Goal: Information Seeking & Learning: Learn about a topic

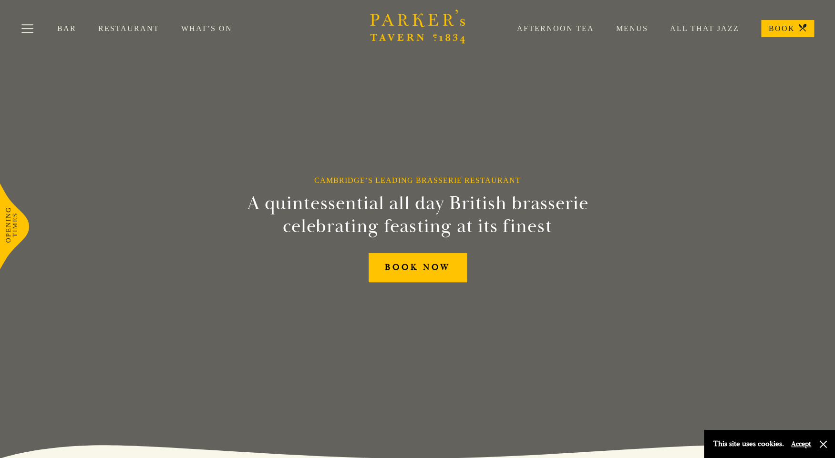
click at [123, 28] on link "Restaurant" at bounding box center [139, 29] width 83 height 10
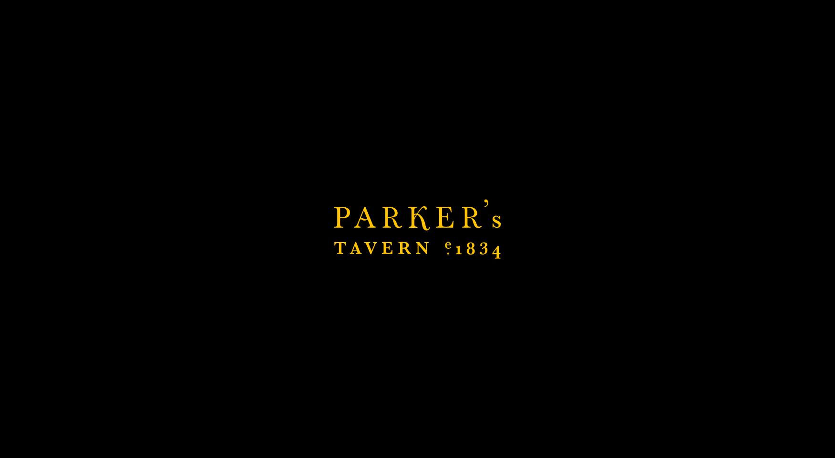
click at [123, 28] on div "Brasserie Restaurant [GEOGRAPHIC_DATA] | [PERSON_NAME] Tavern Cambridge [PERSON…" at bounding box center [417, 229] width 835 height 458
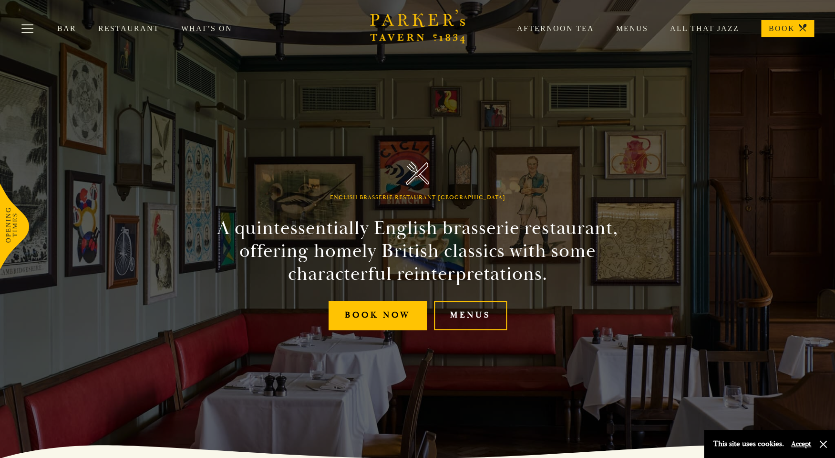
click at [633, 29] on link "Menus" at bounding box center [622, 29] width 54 height 10
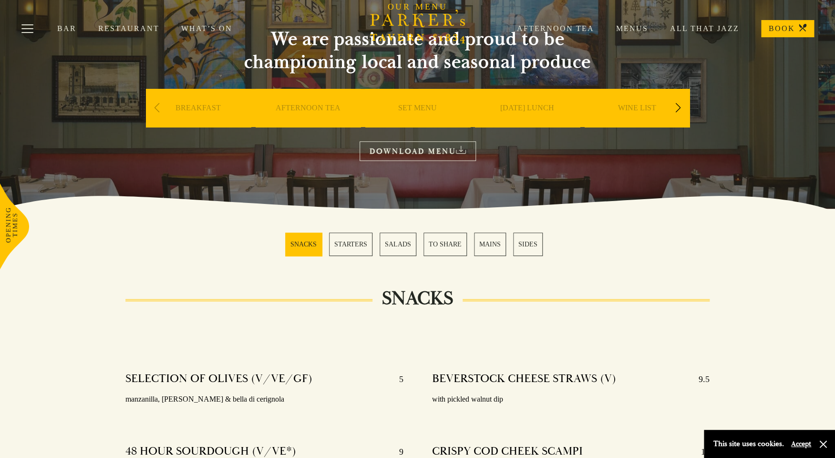
scroll to position [81, 0]
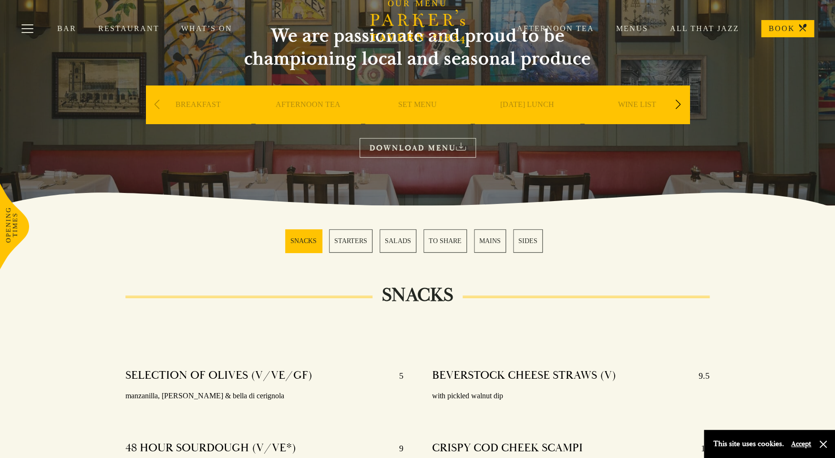
click at [483, 242] on link "MAINS" at bounding box center [490, 240] width 32 height 23
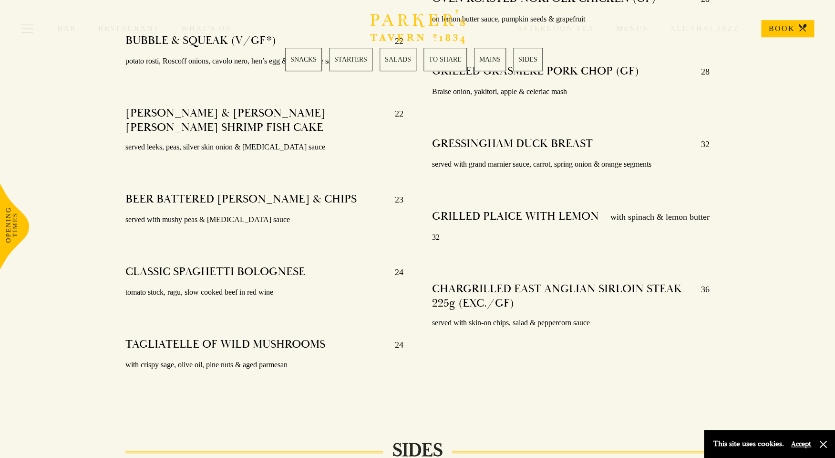
scroll to position [1907, 0]
